Goal: Transaction & Acquisition: Purchase product/service

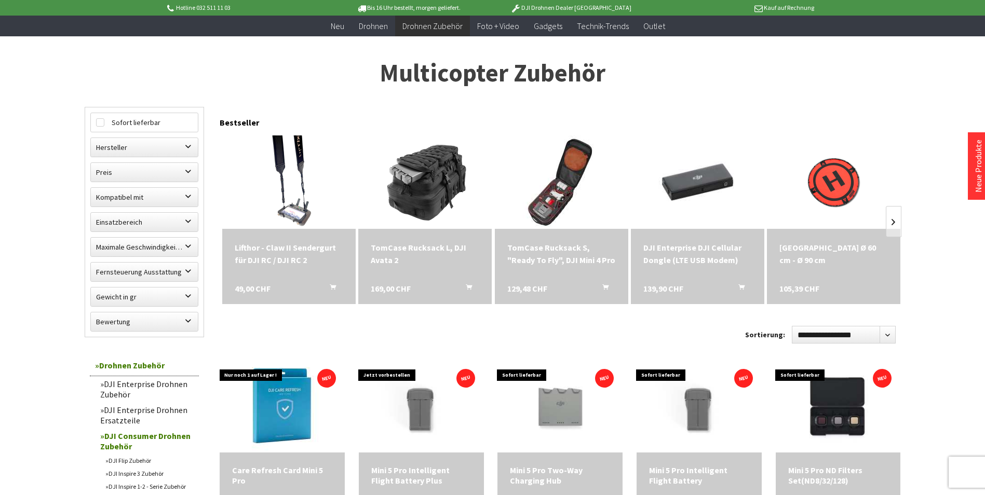
scroll to position [156, 0]
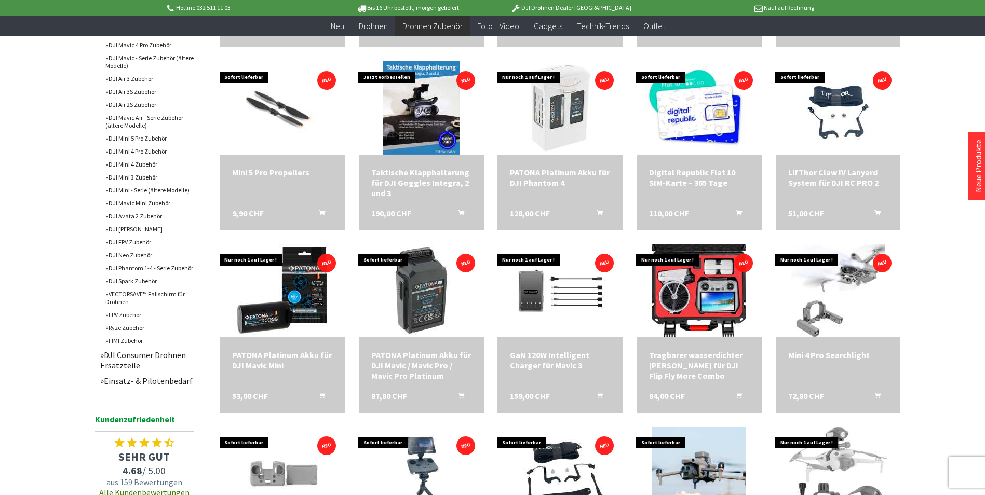
scroll to position [571, 0]
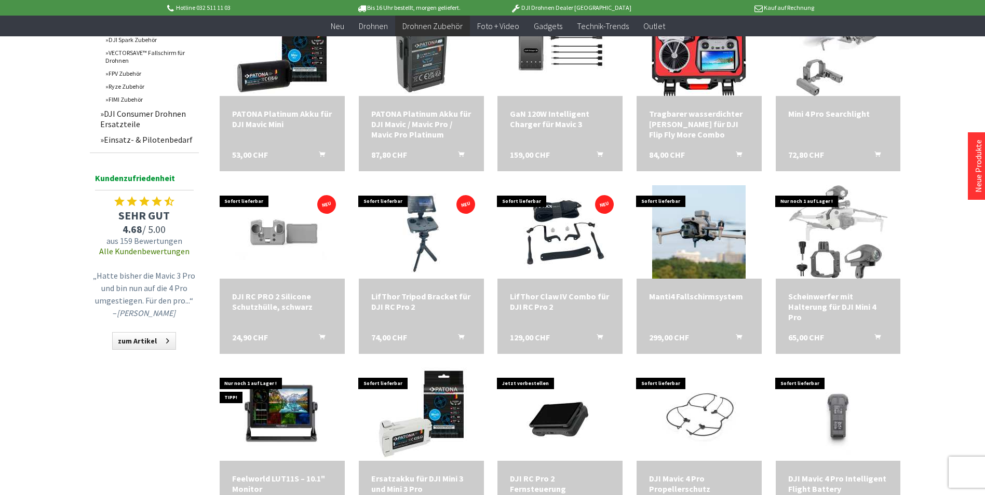
scroll to position [779, 0]
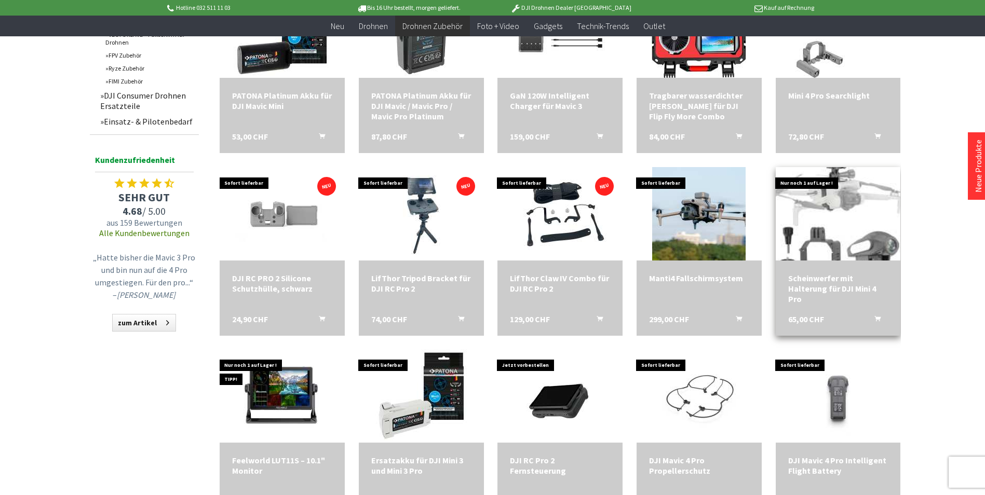
click at [822, 219] on img at bounding box center [838, 213] width 138 height 131
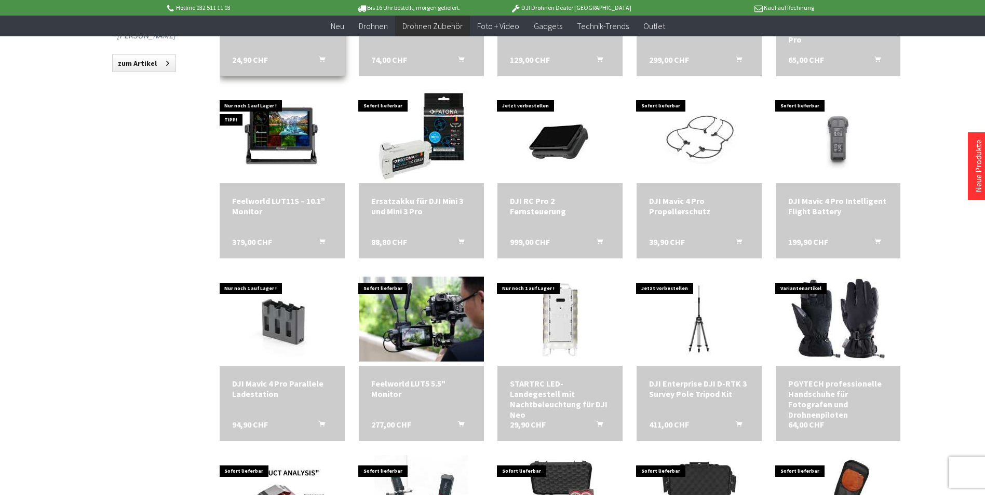
scroll to position [1090, 0]
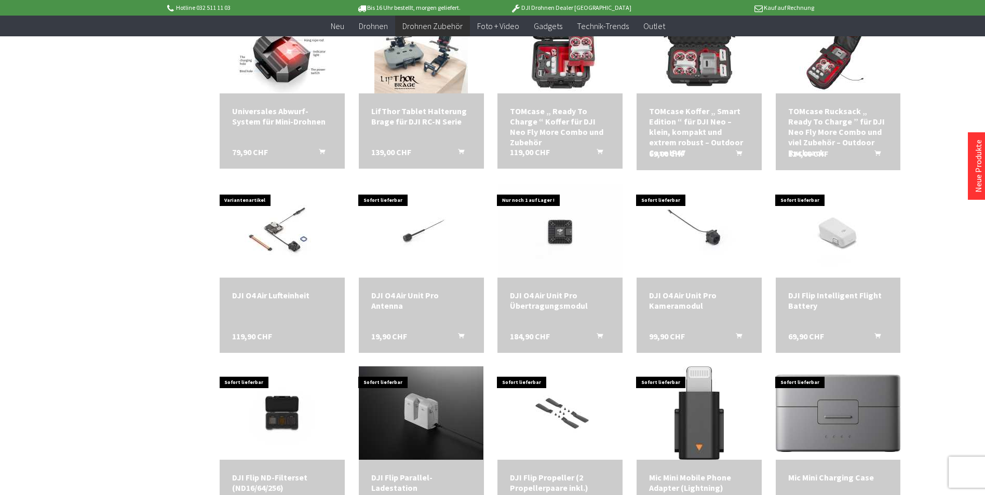
scroll to position [1505, 0]
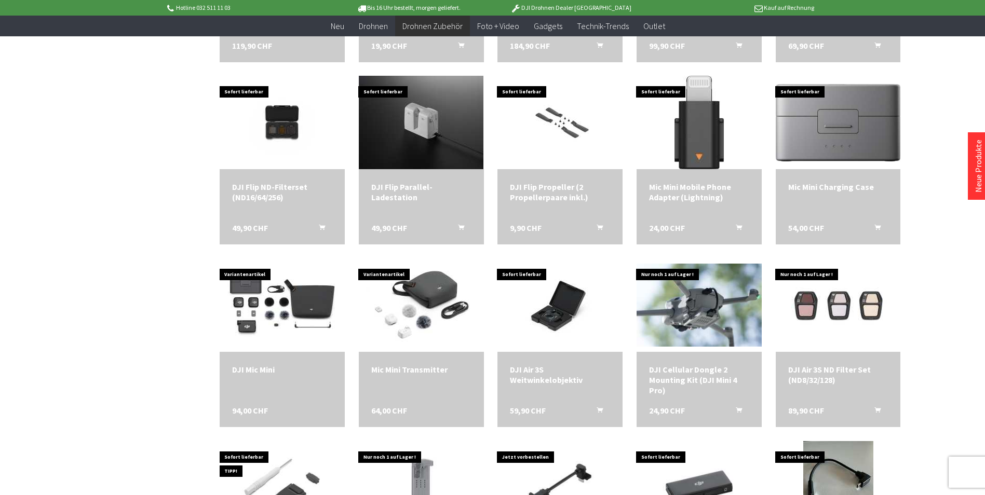
scroll to position [1817, 0]
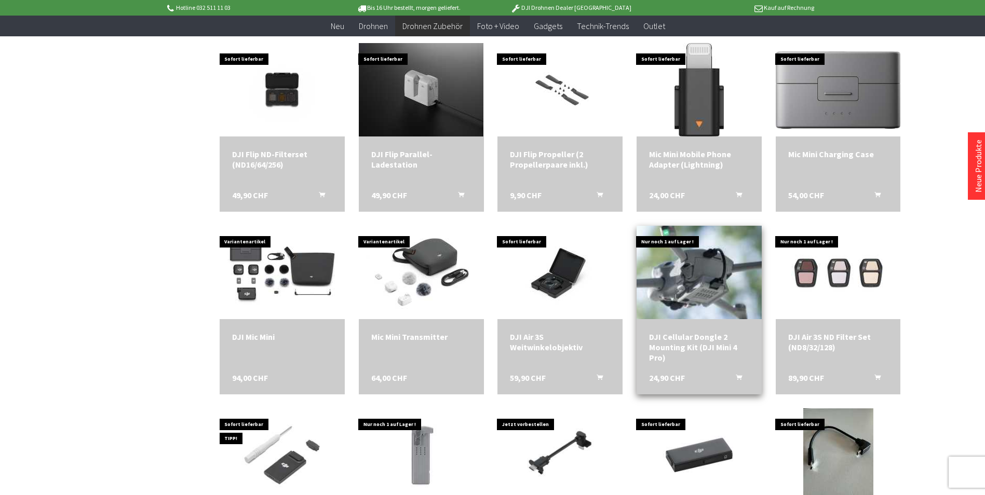
click at [699, 283] on img at bounding box center [698, 272] width 175 height 117
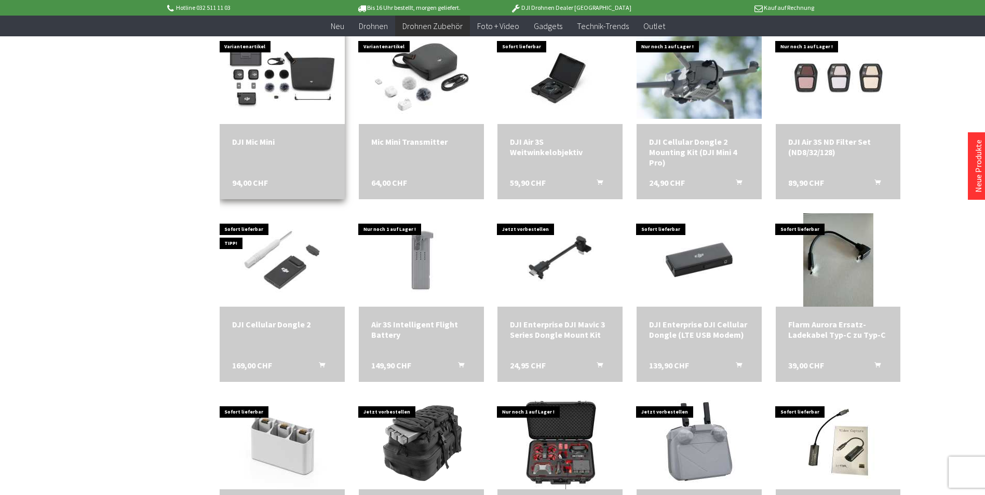
scroll to position [2076, 0]
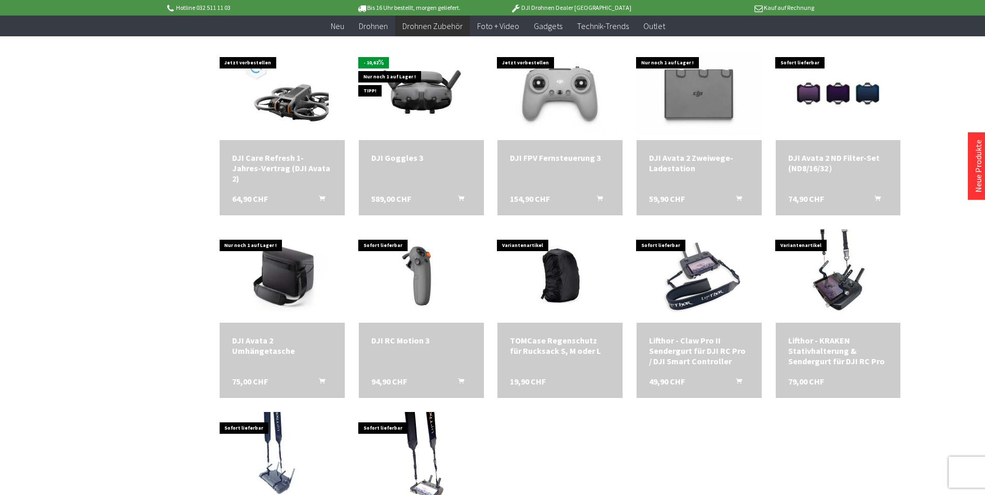
scroll to position [2595, 0]
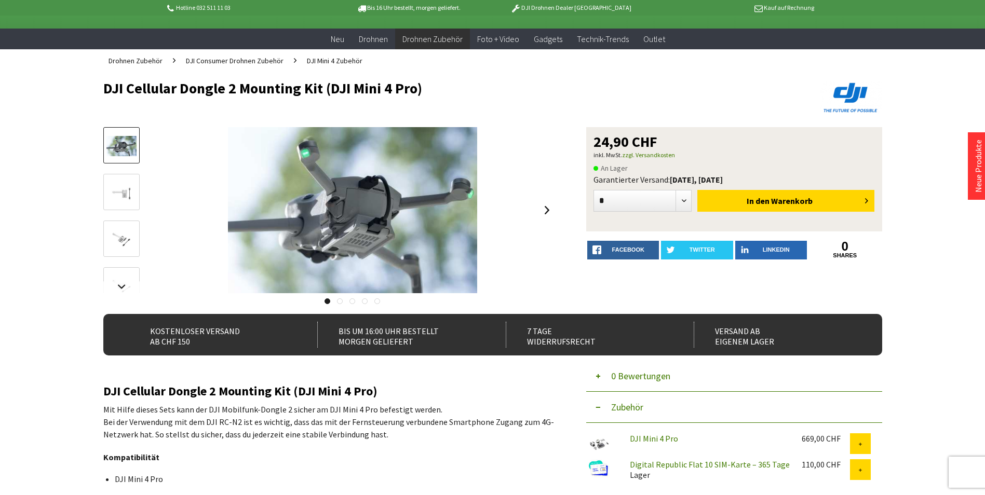
scroll to position [104, 0]
